Goal: Submit feedback/report problem: Submit feedback/report problem

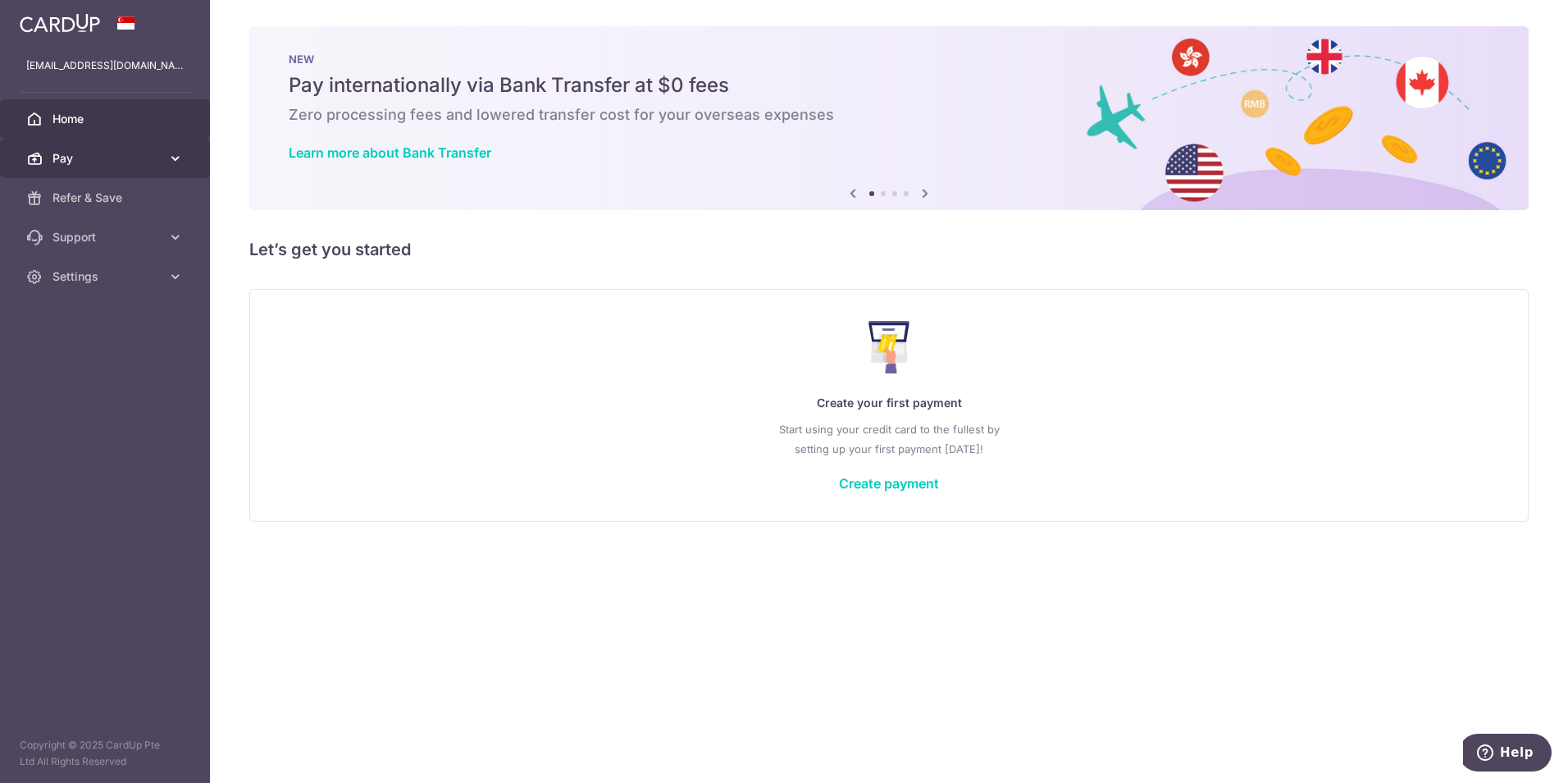
click at [147, 162] on span "Pay" at bounding box center [107, 158] width 108 height 16
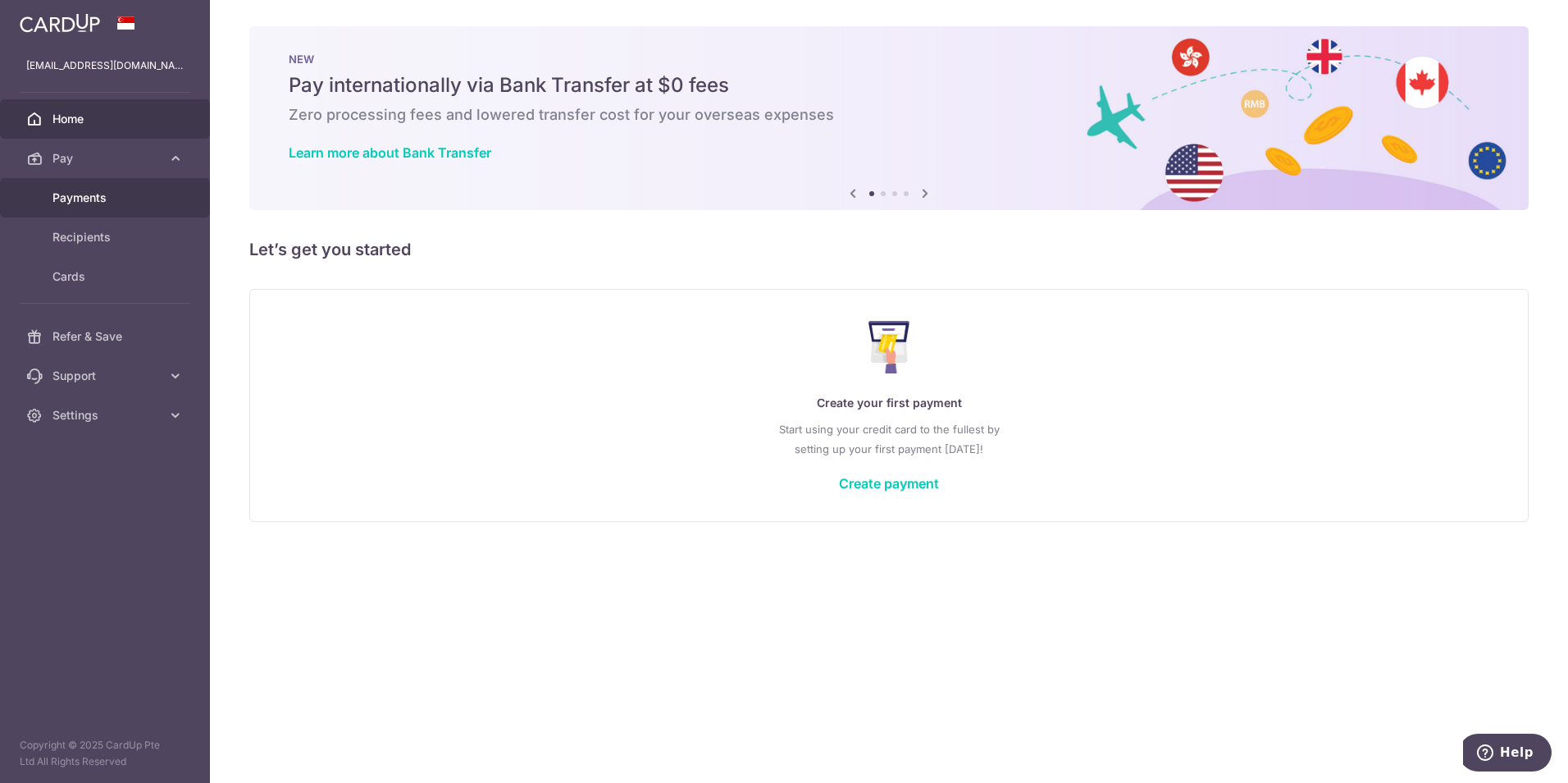
click at [93, 194] on span "Payments" at bounding box center [107, 197] width 108 height 16
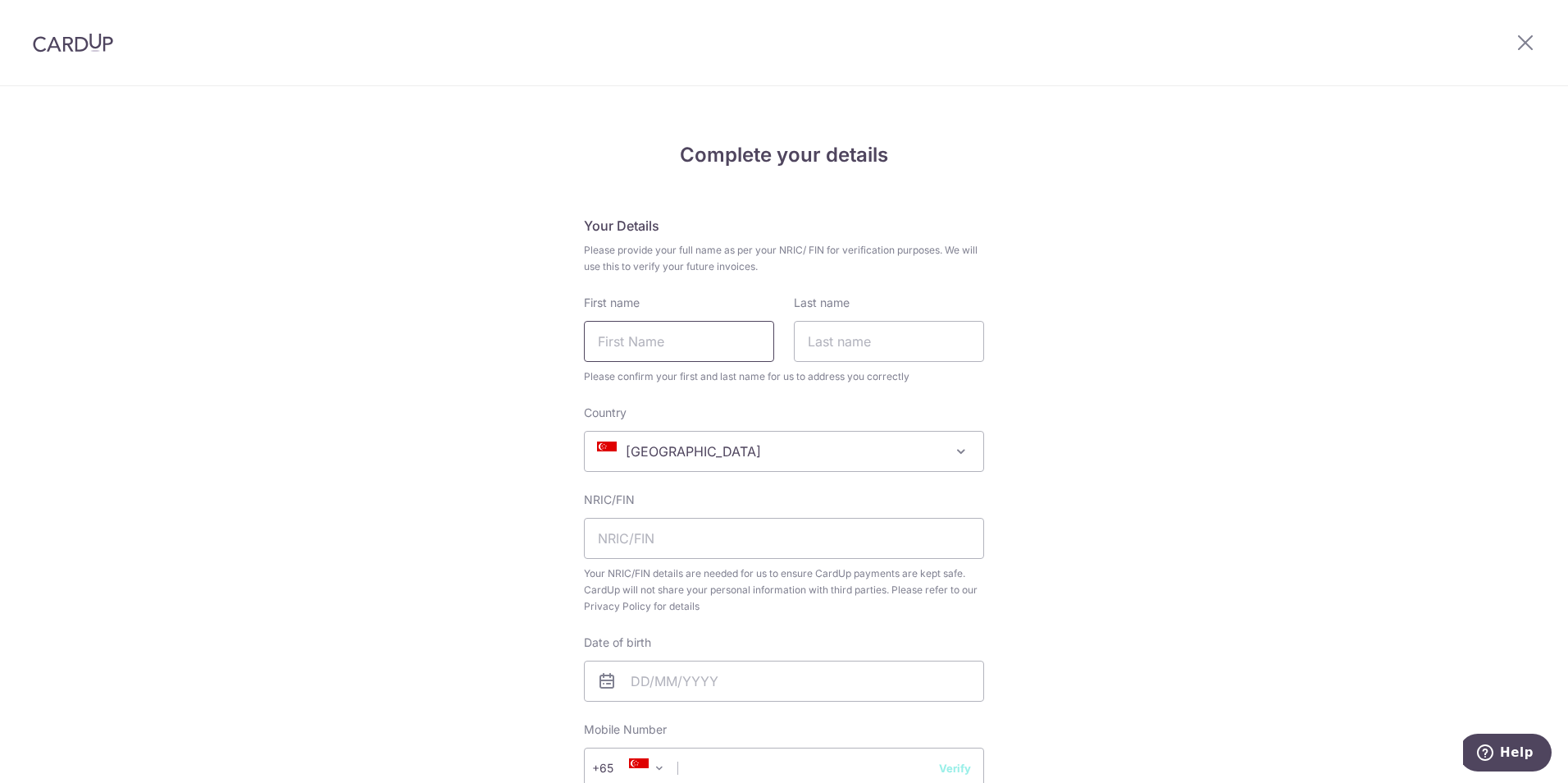
click at [657, 344] on input "First name" at bounding box center [679, 341] width 190 height 41
type input "VIASH"
type input "SHAH"
type input "G3873767N"
type input "[DATE]"
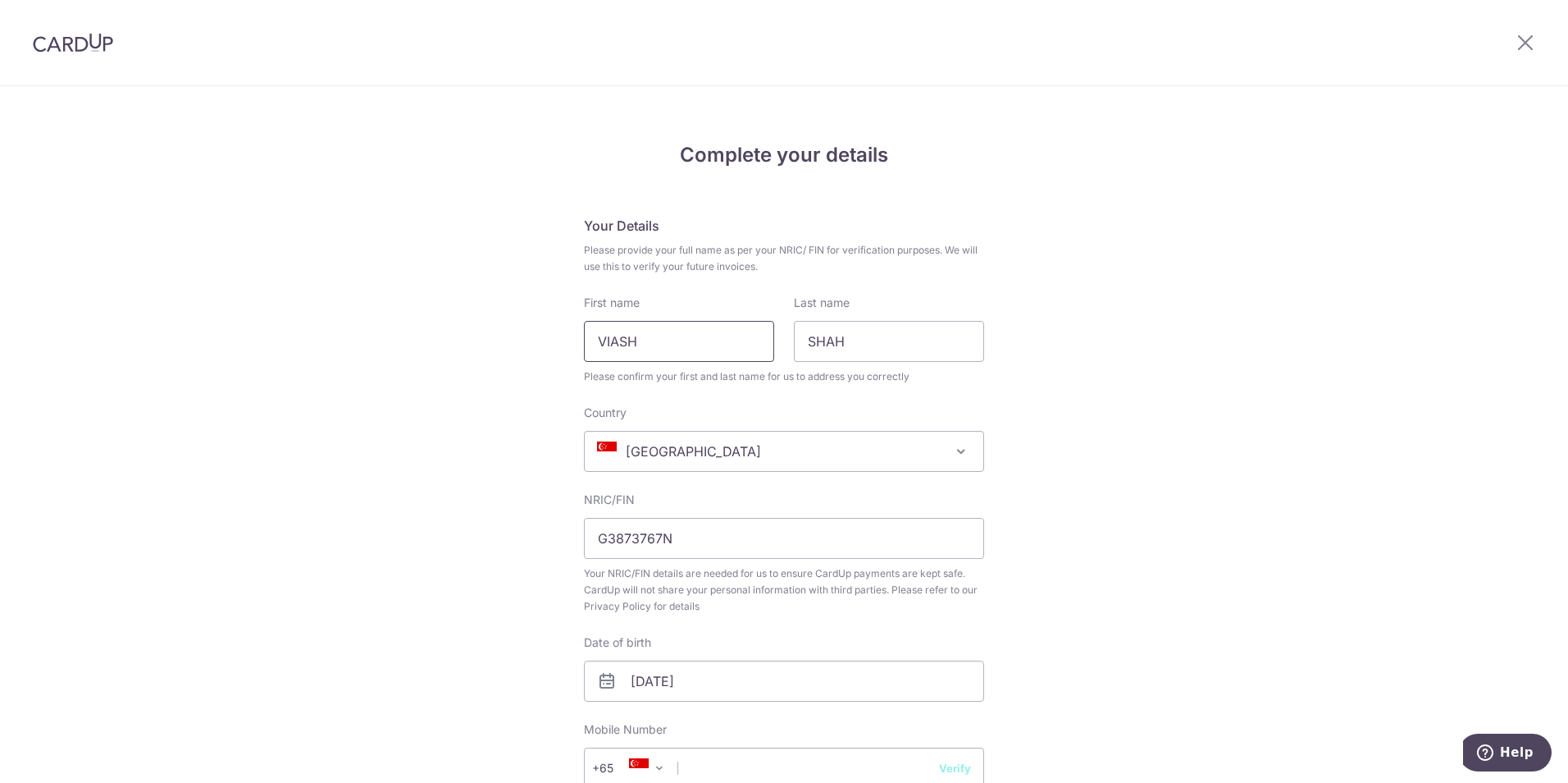
type input "98386935"
type input "[STREET_ADDRESS], 08-24, the petals"
type input "669626"
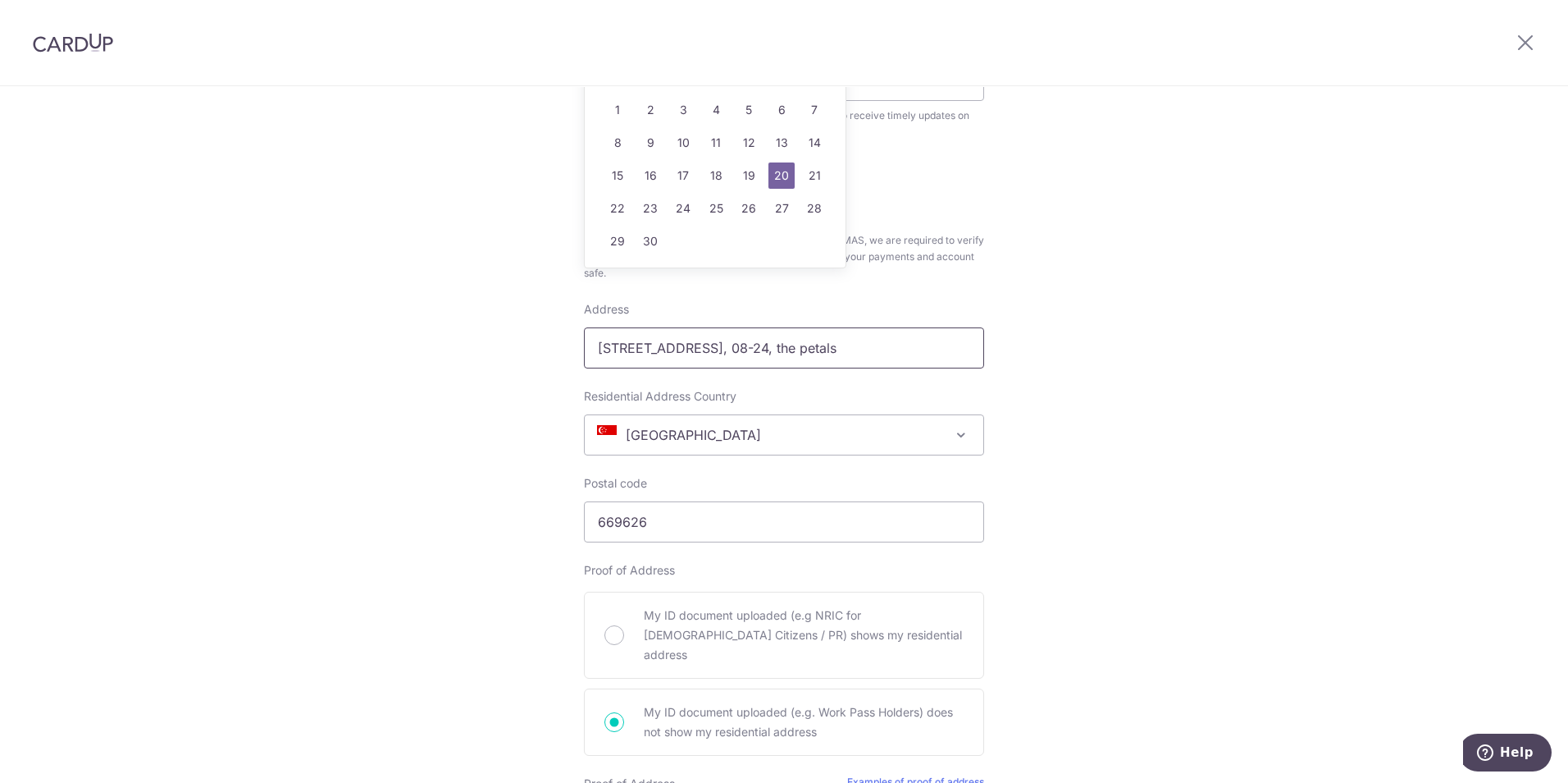
scroll to position [687, 0]
click at [507, 314] on div "Complete your details Your Details Please provide your full name as per your NR…" at bounding box center [784, 309] width 1568 height 1821
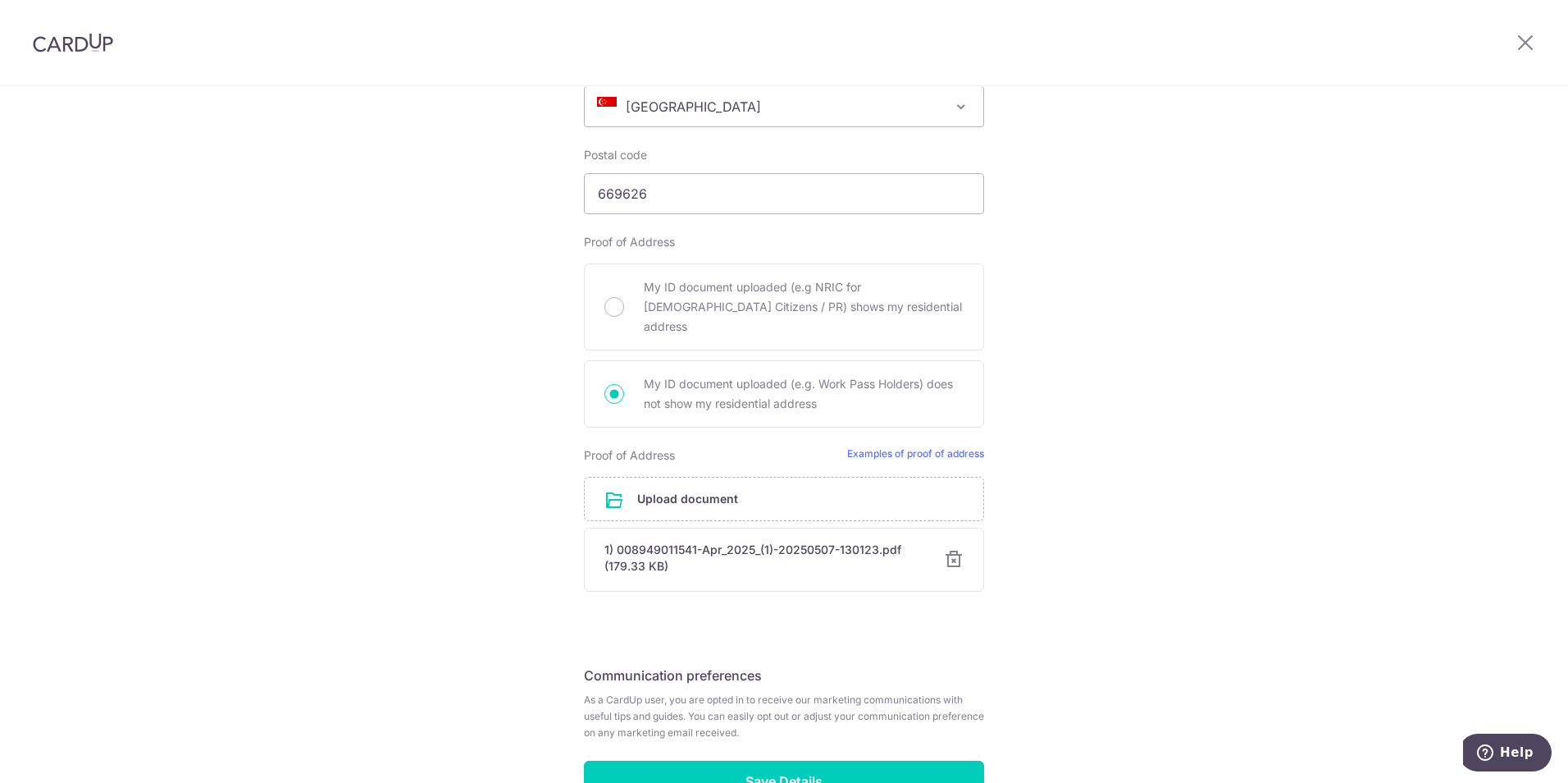
scroll to position [1105, 0]
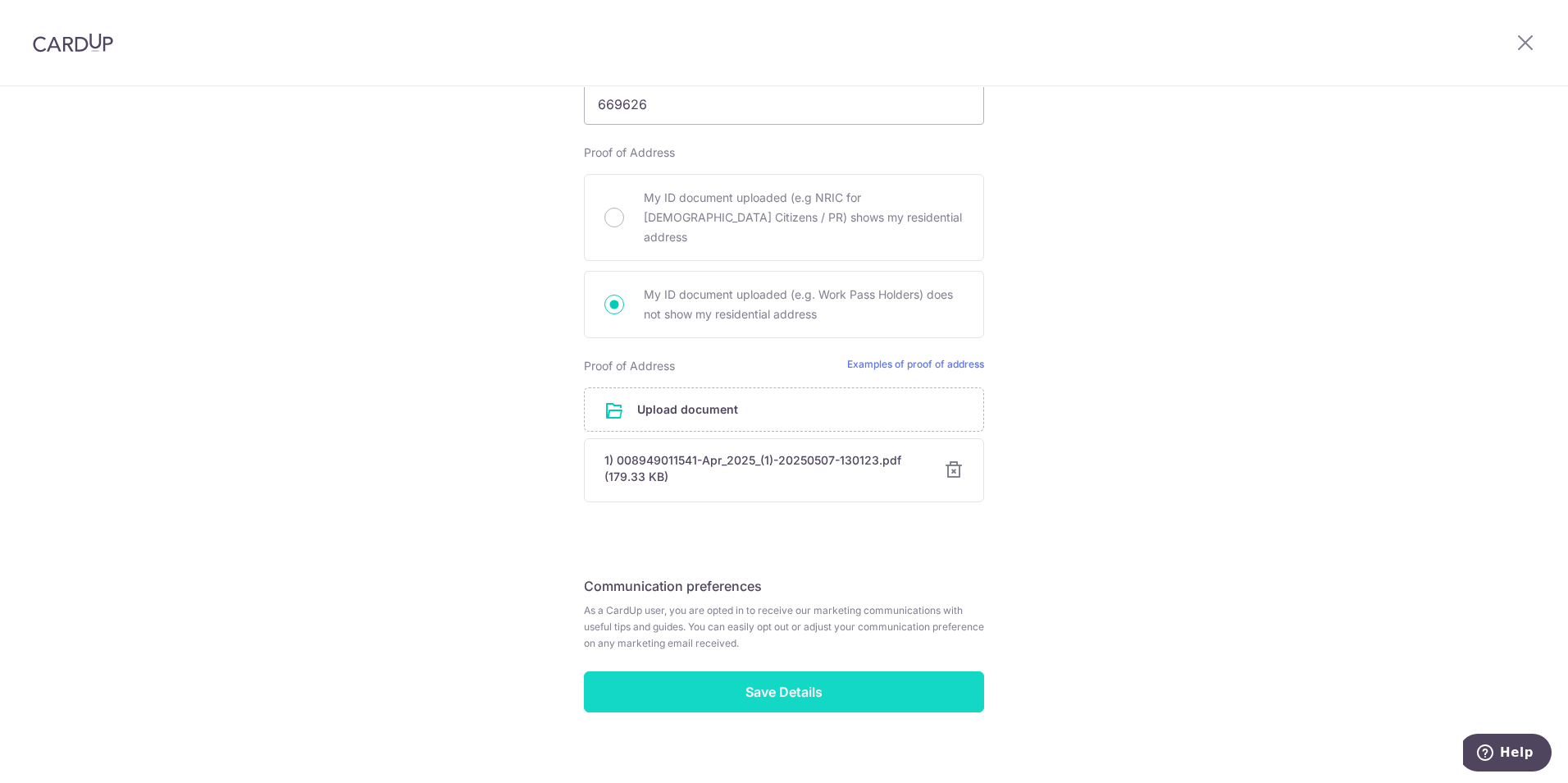
click at [817, 671] on input "Save Details" at bounding box center [784, 692] width 400 height 41
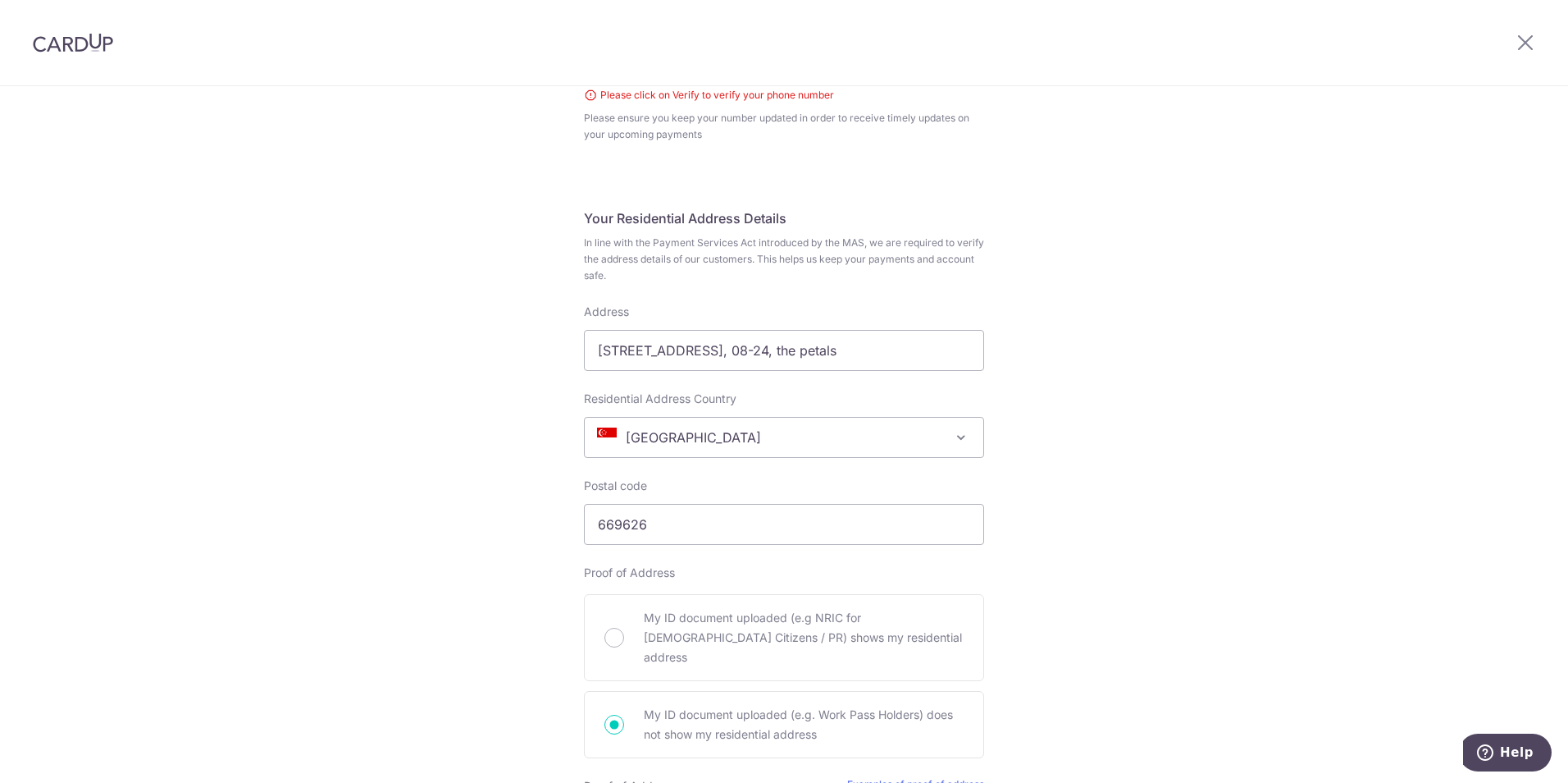
scroll to position [462, 0]
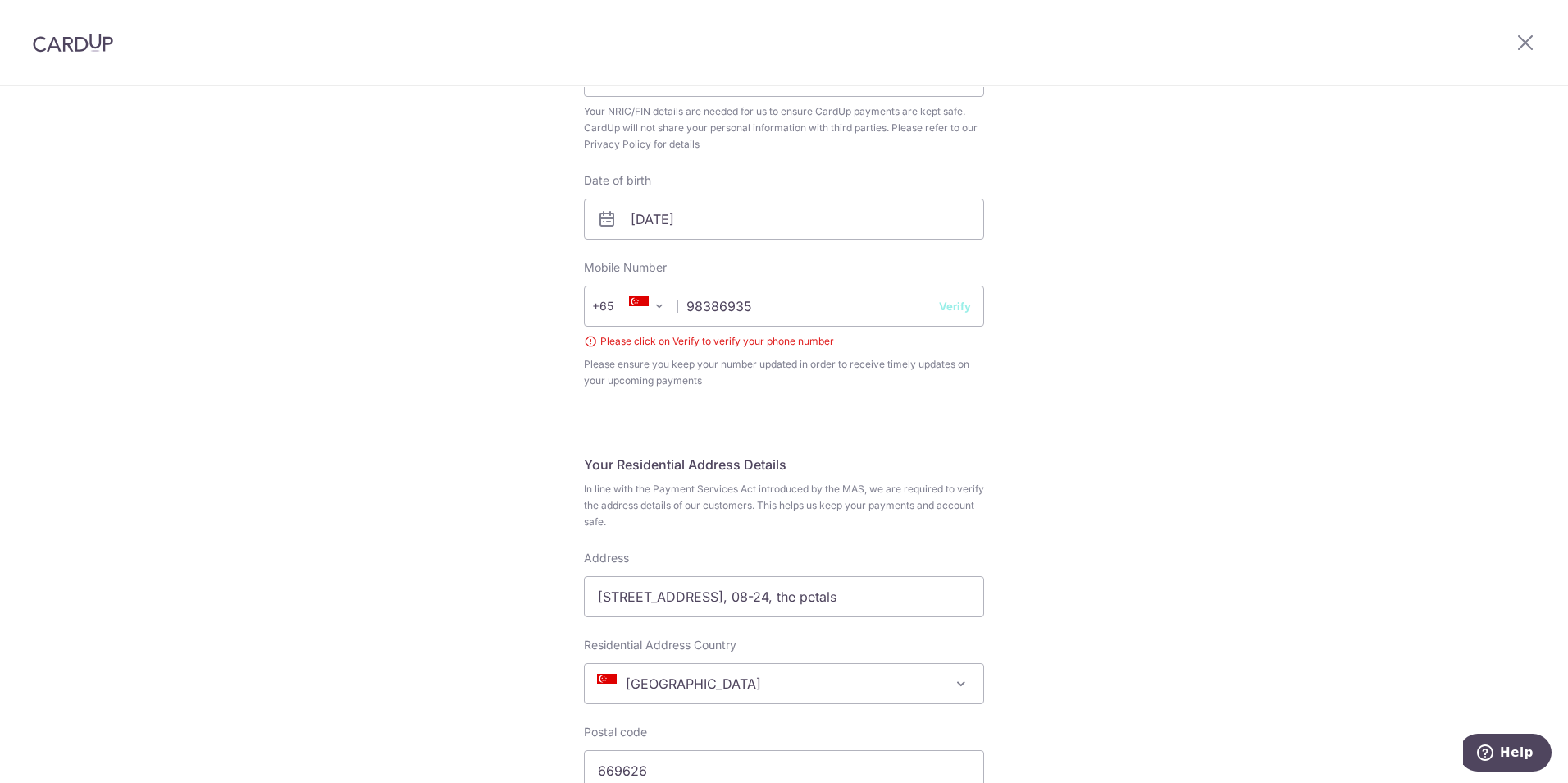
click at [953, 309] on button "Verify" at bounding box center [955, 305] width 32 height 16
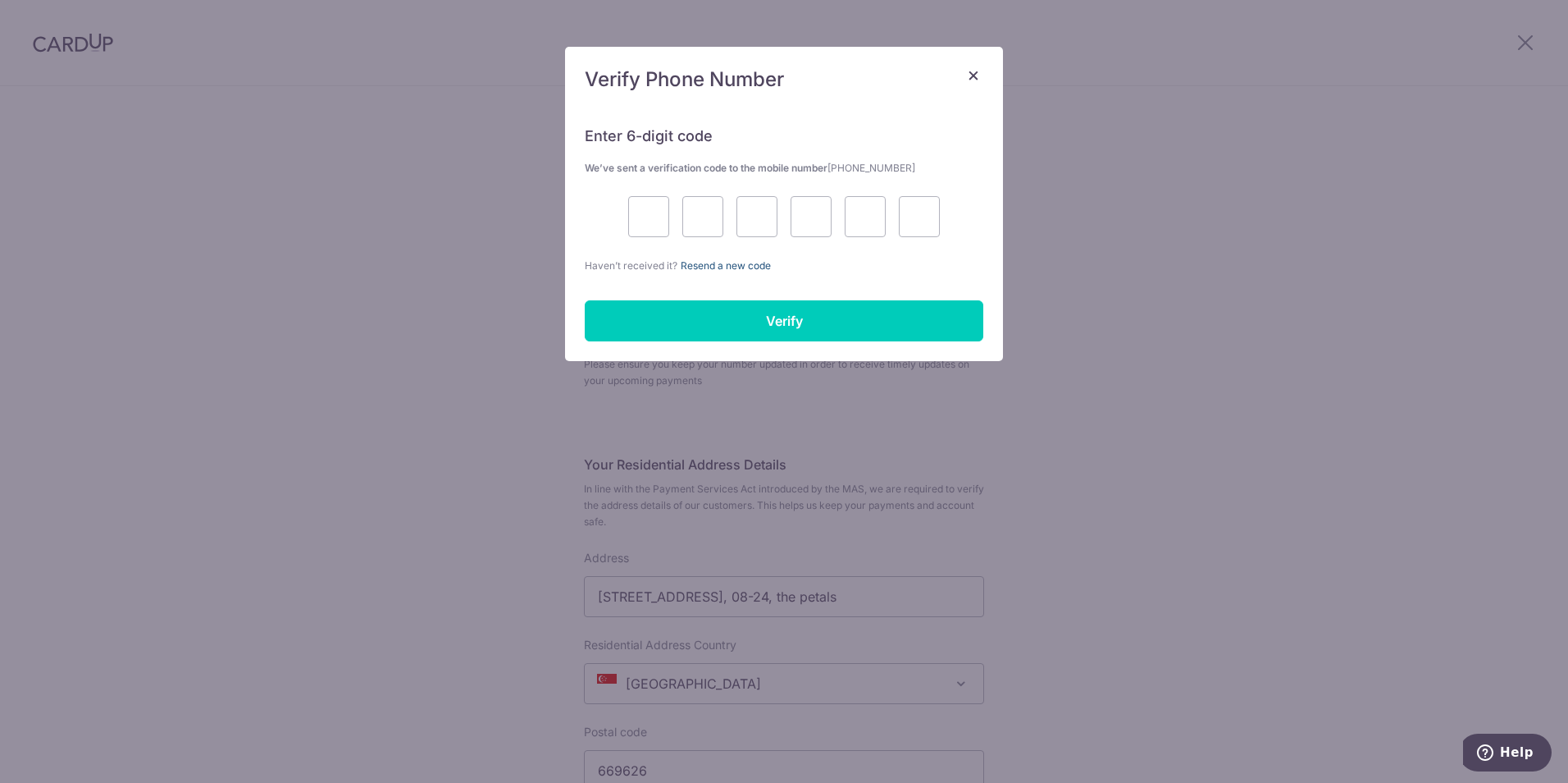
click at [746, 264] on link "Resend a new code" at bounding box center [725, 266] width 90 height 13
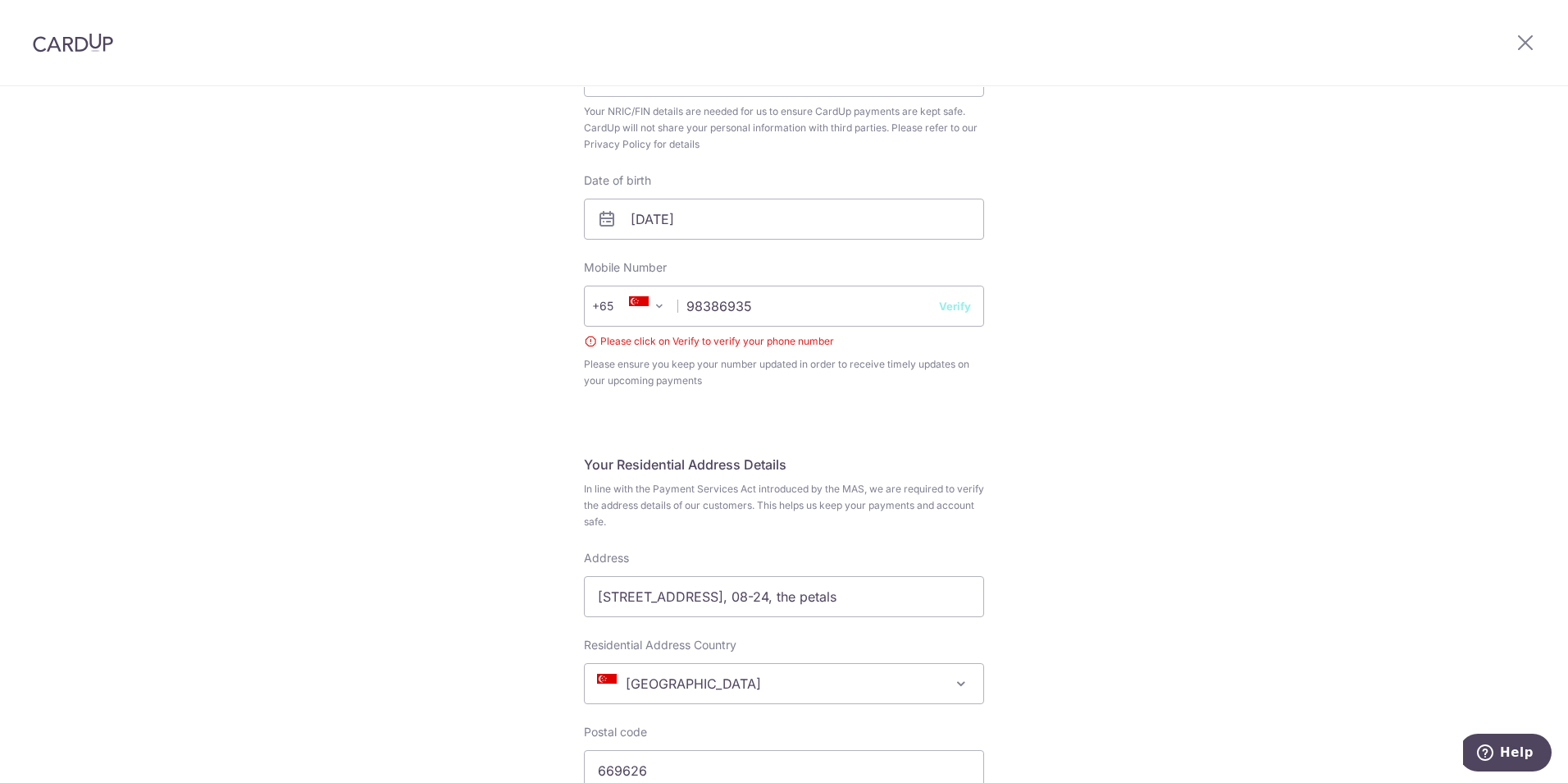
click at [945, 309] on button "Verify" at bounding box center [955, 305] width 32 height 16
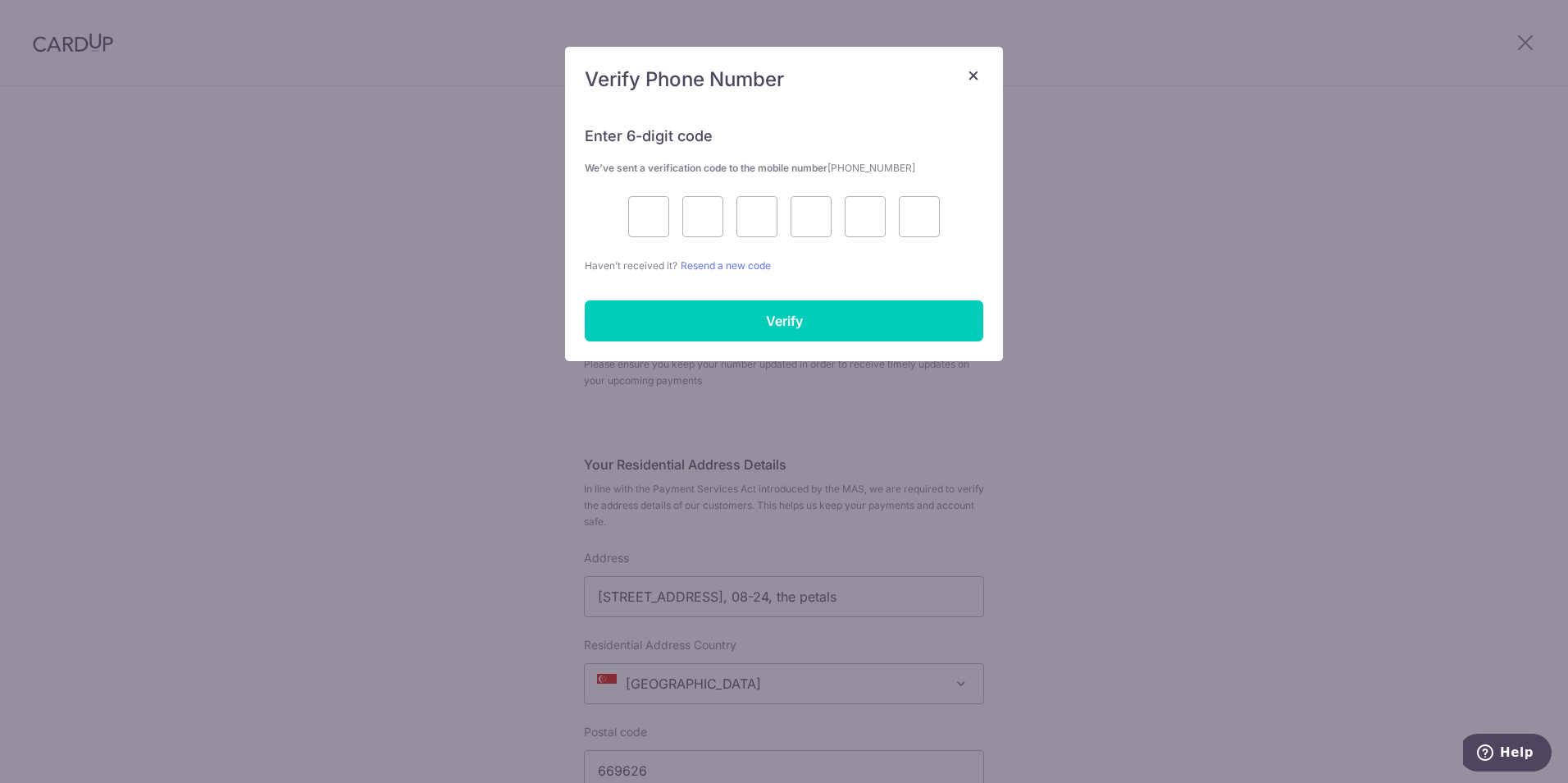
click at [1489, 68] on div "× Verify Phone Number Enter 6-digit code We’ve sent a verification code to the …" at bounding box center [784, 392] width 1568 height 783
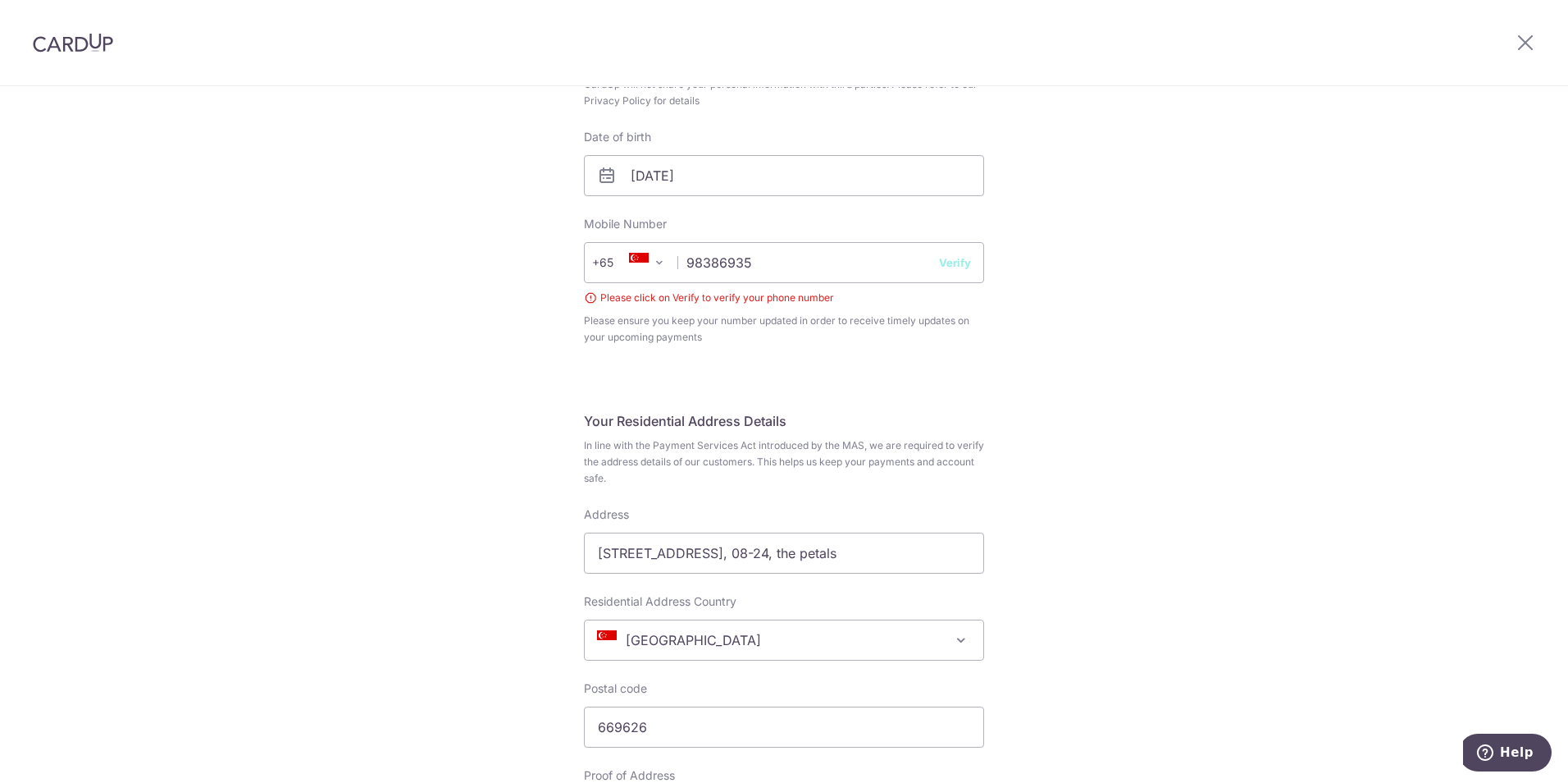
scroll to position [226, 0]
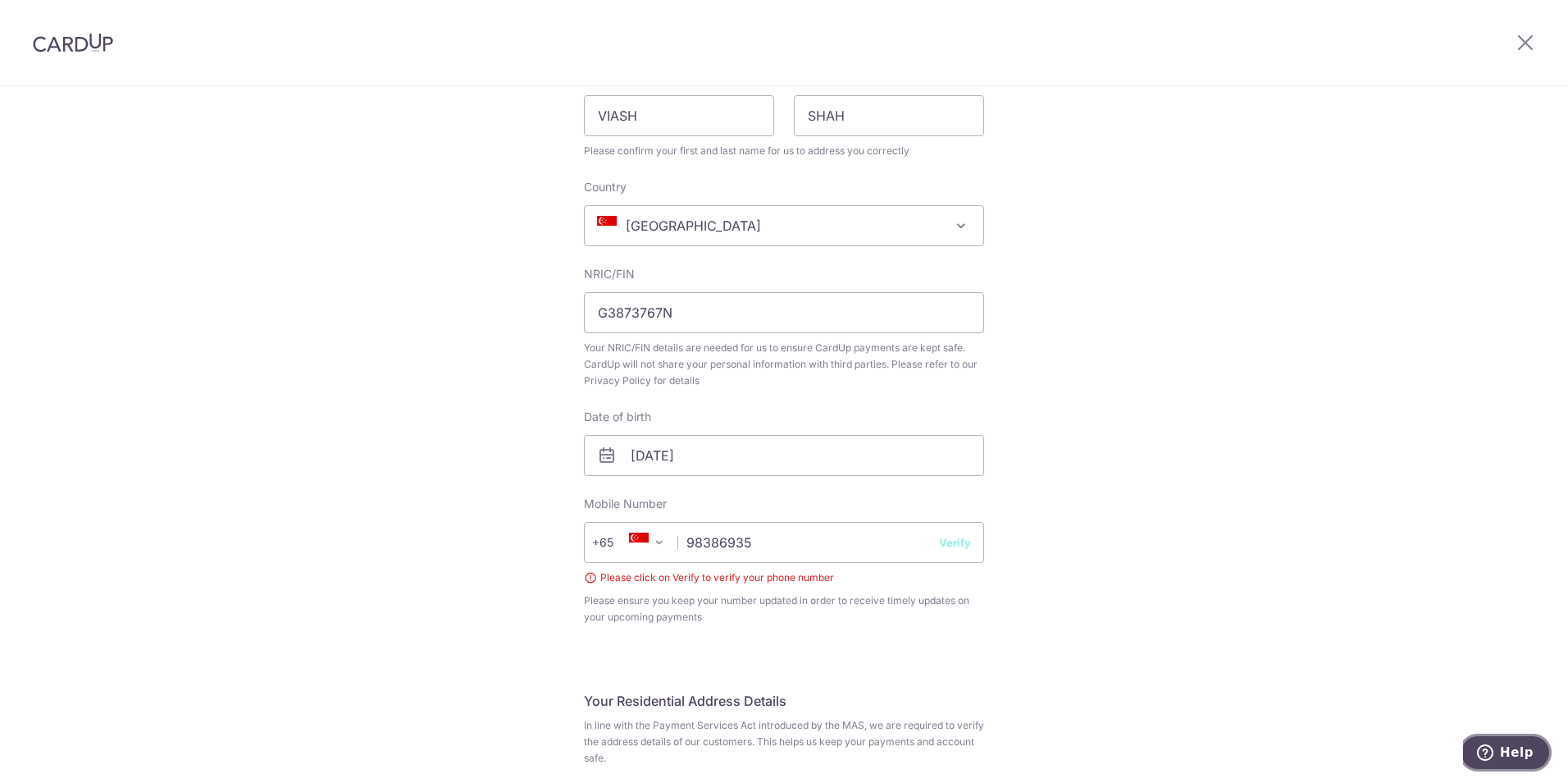
click at [1490, 744] on icon "Help" at bounding box center [1484, 752] width 16 height 16
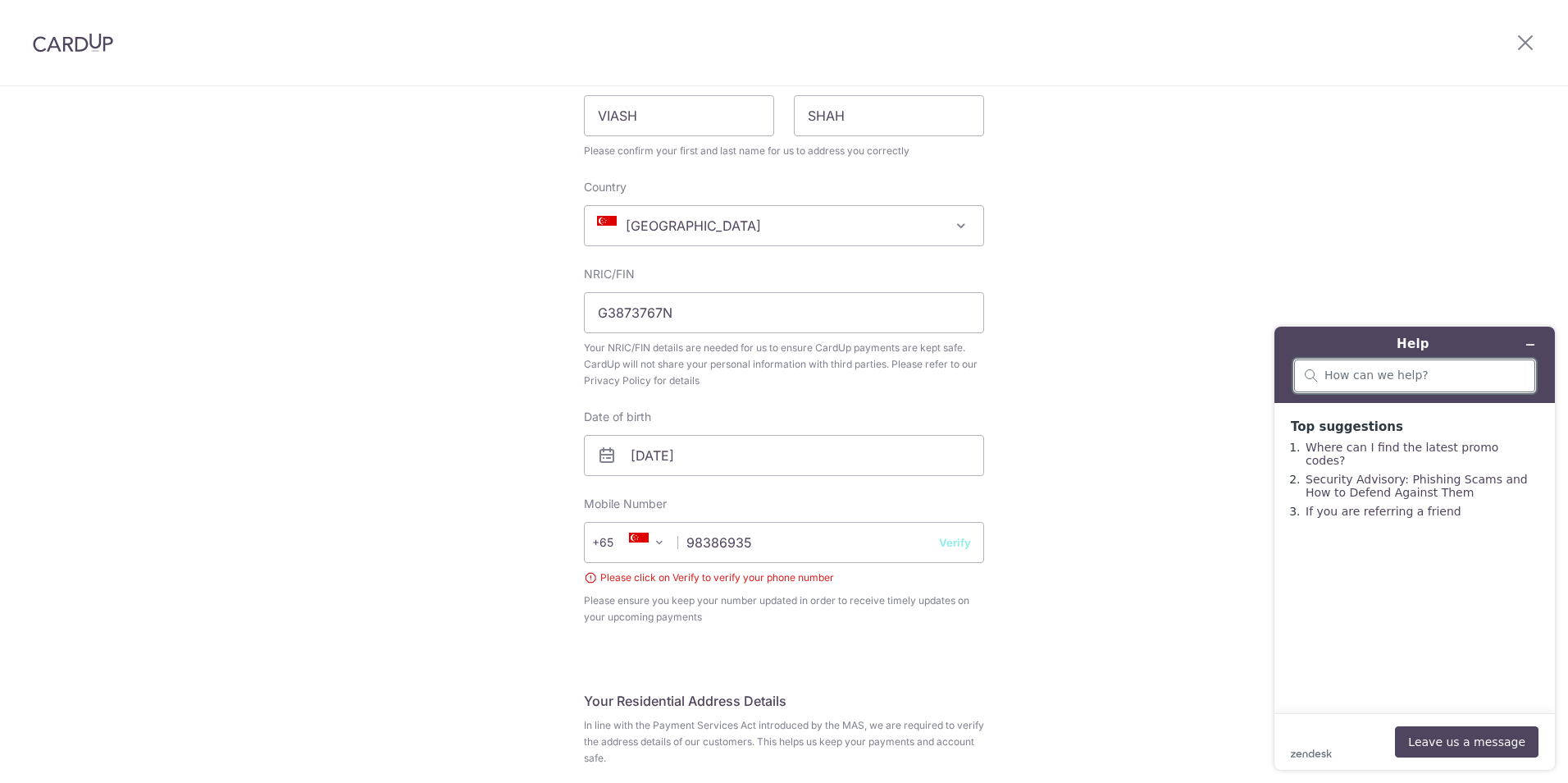
click at [1372, 377] on input "search" at bounding box center [1424, 375] width 200 height 14
type input "not receiving otp"
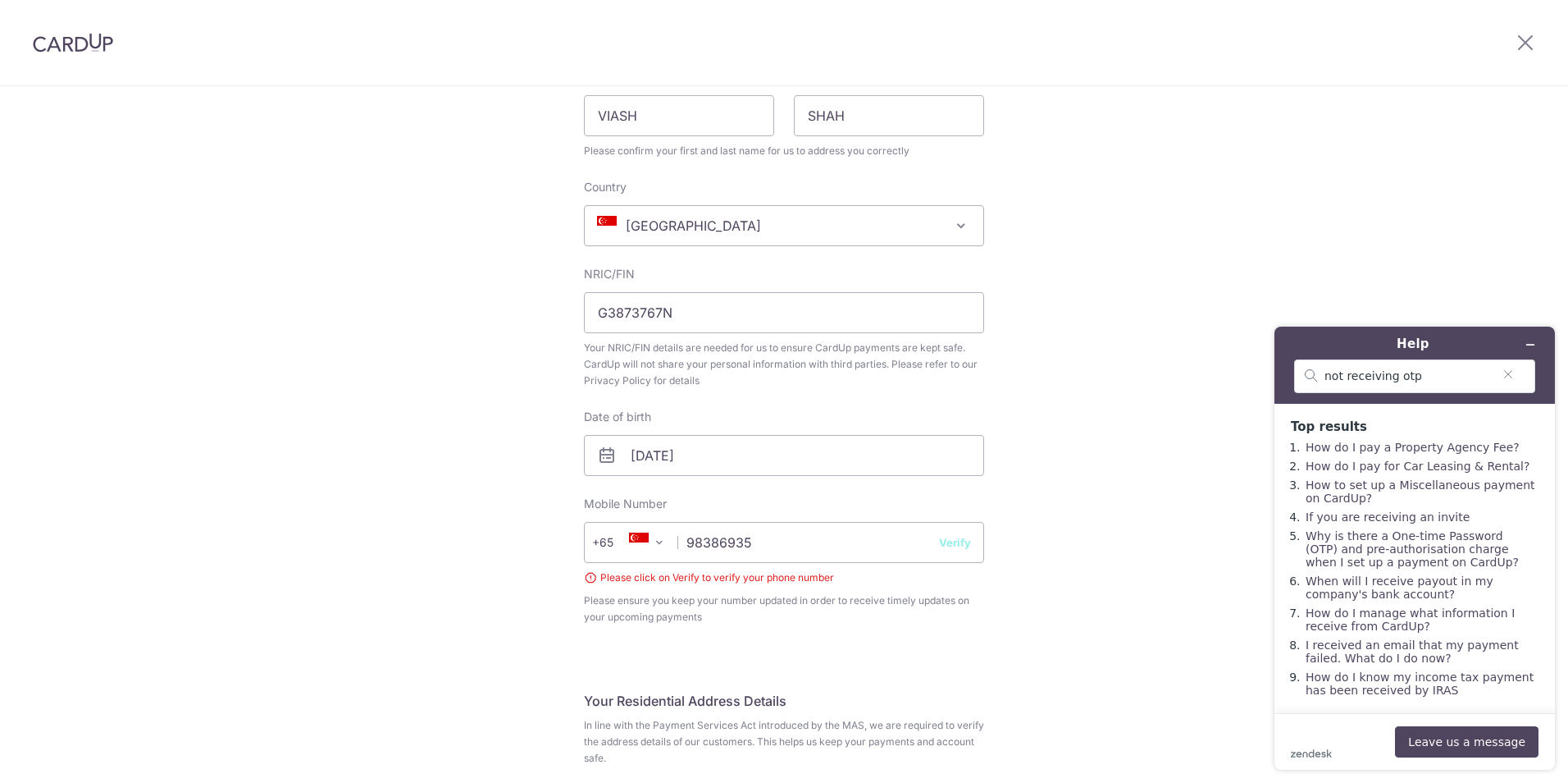
scroll to position [41, 0]
click at [1478, 735] on button "Leave us a message" at bounding box center [1467, 742] width 144 height 31
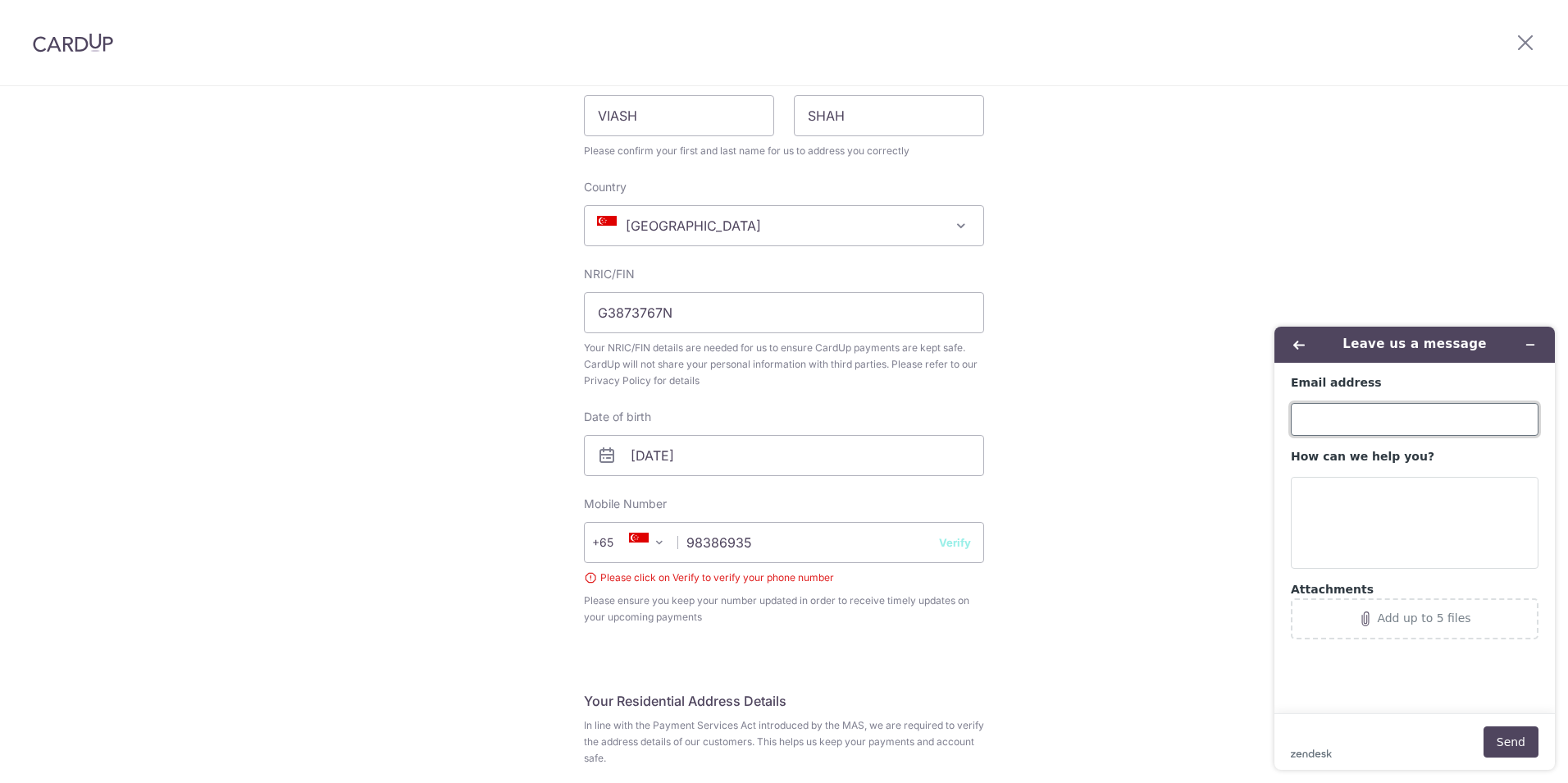
click at [1382, 421] on input "Email address" at bounding box center [1414, 419] width 248 height 33
type input "[EMAIL_ADDRESS][DOMAIN_NAME]"
click at [1394, 501] on textarea "How can we help you?" at bounding box center [1414, 523] width 248 height 92
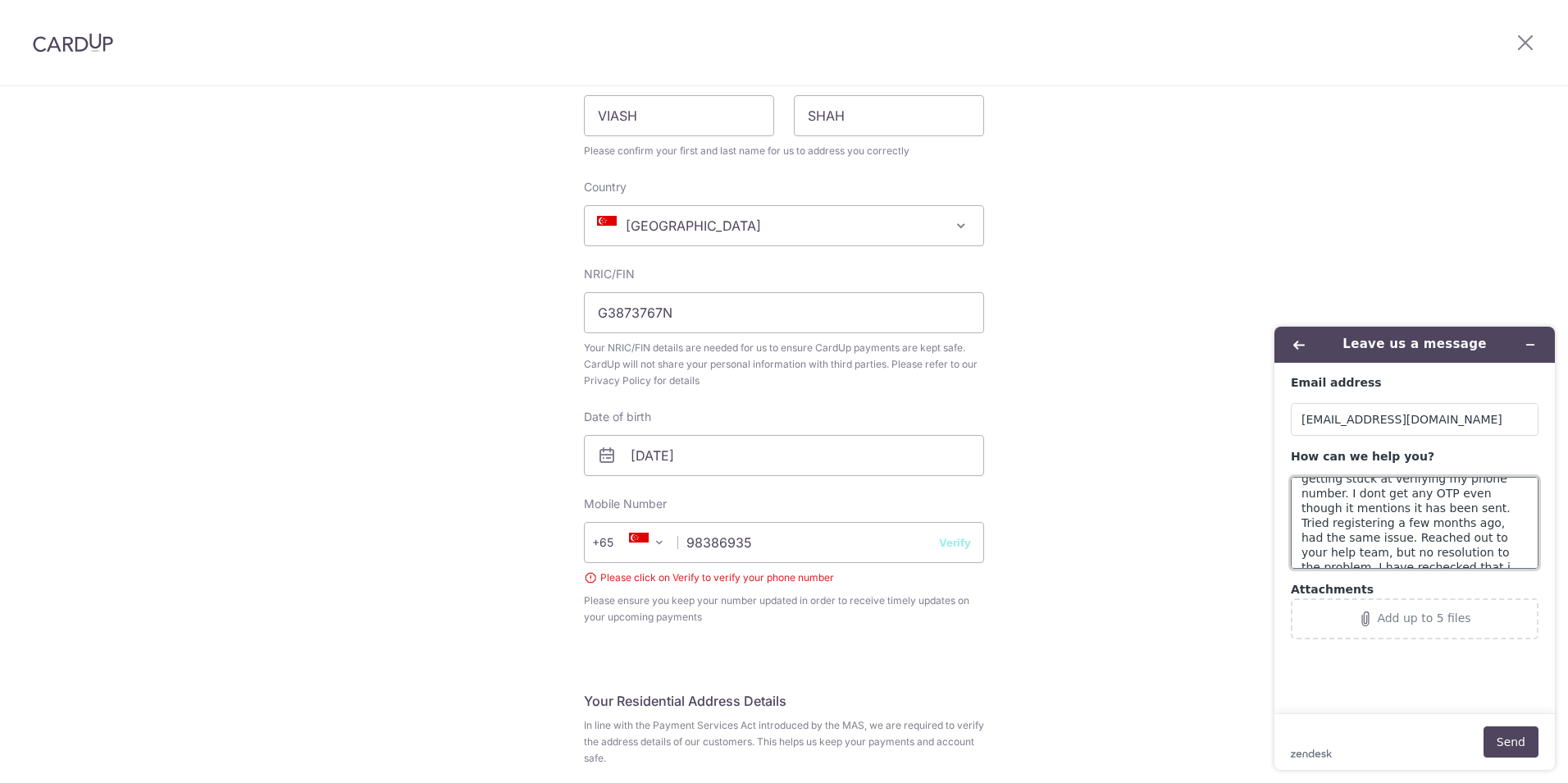
scroll to position [51, 0]
type textarea "I have been trying since quite some time to register myself but keep getting st…"
click at [1465, 616] on div "Add up to 5 files" at bounding box center [1423, 618] width 94 height 14
click at [1518, 611] on icon "Remove file" at bounding box center [1523, 614] width 10 height 10
click at [1373, 611] on icon "Attachments" at bounding box center [1365, 618] width 14 height 14
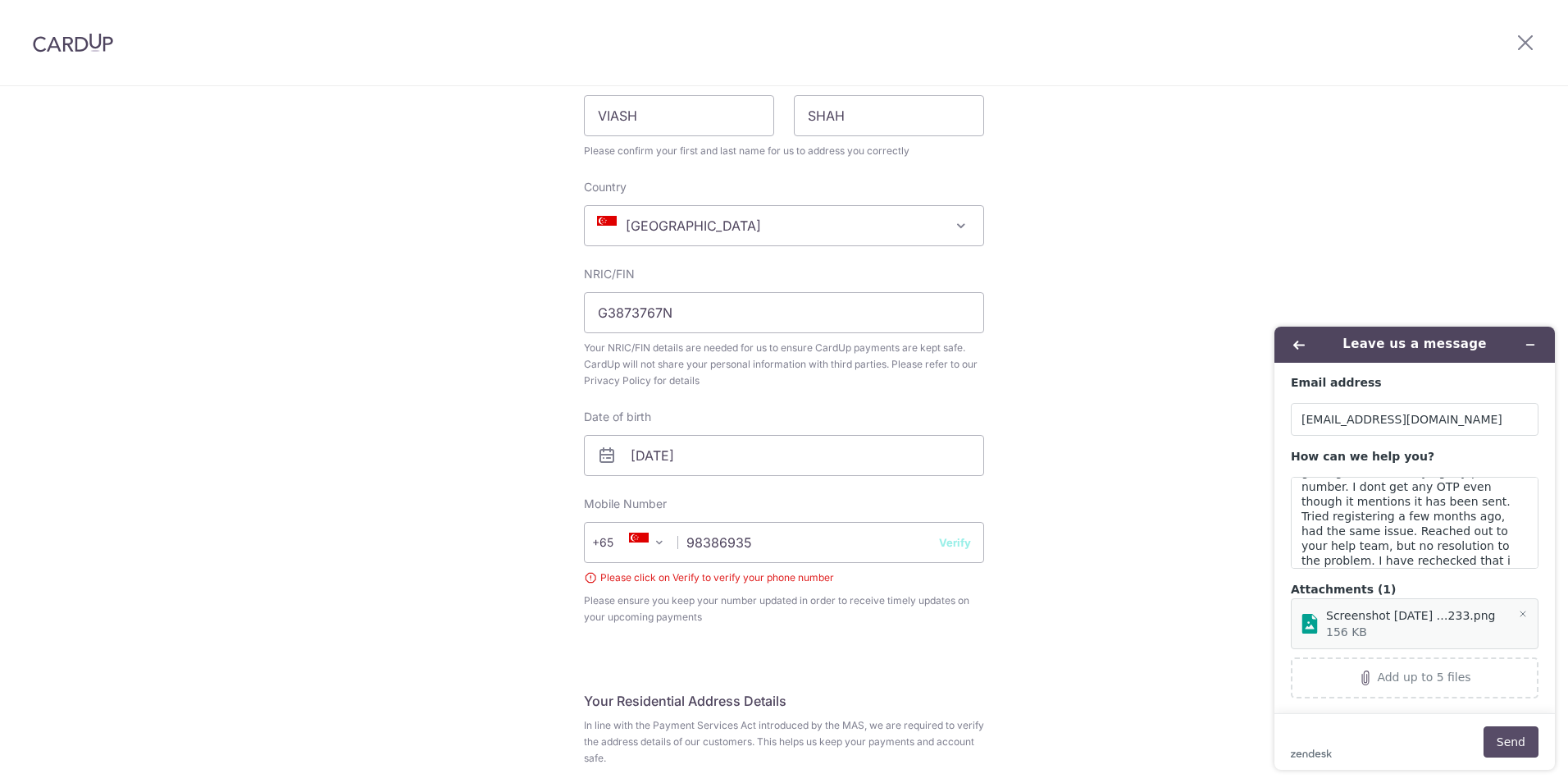
click at [1513, 740] on button "Send" at bounding box center [1511, 742] width 55 height 31
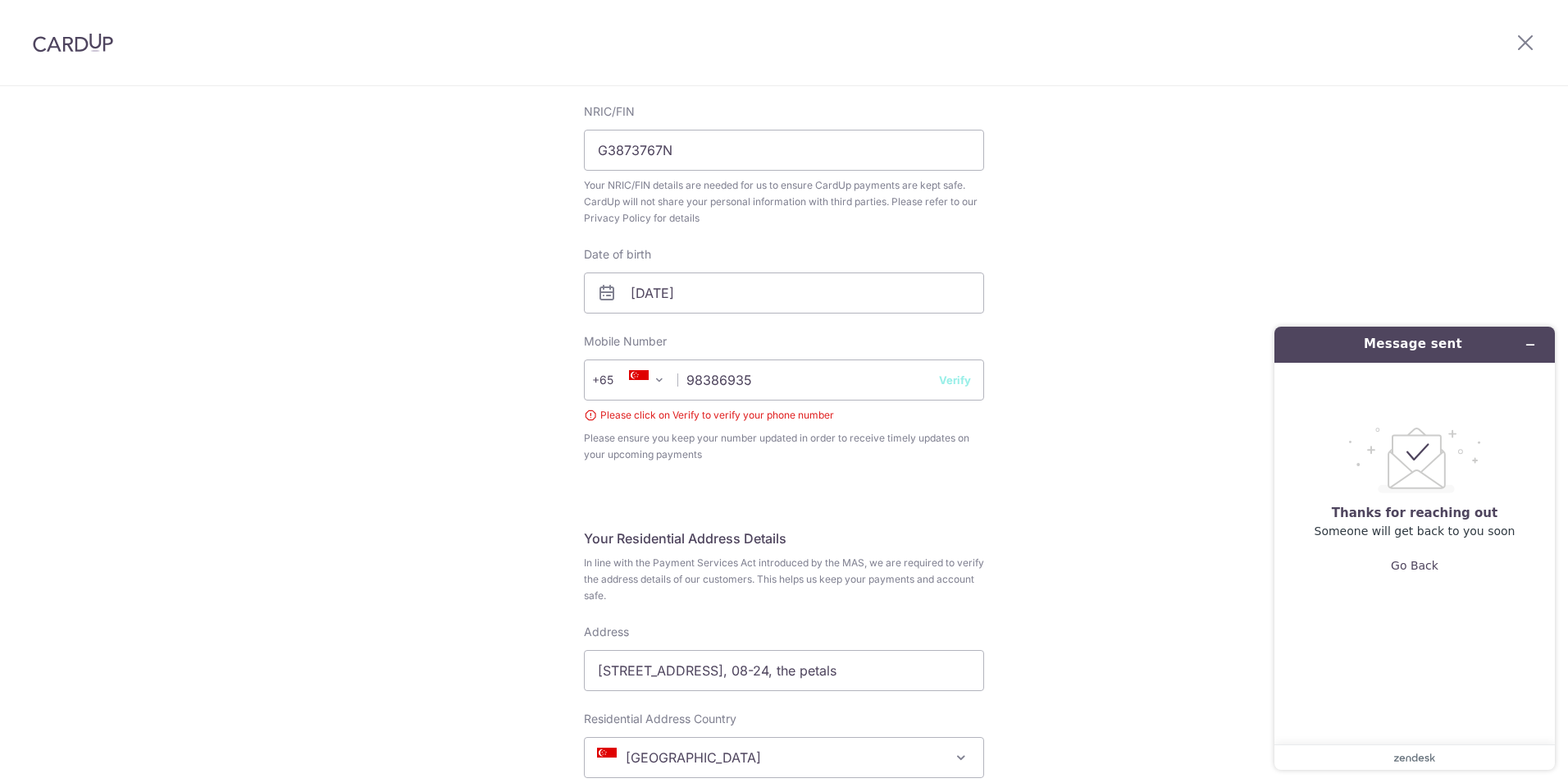
scroll to position [390, 0]
